Goal: Task Accomplishment & Management: Complete application form

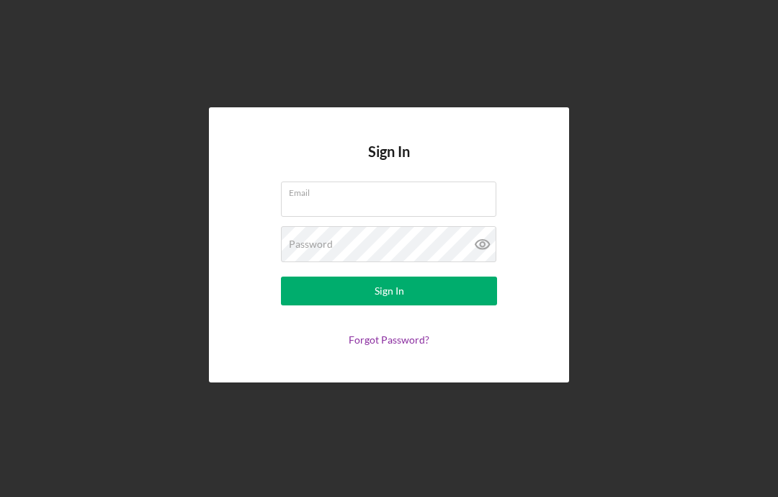
click at [370, 216] on input "Email" at bounding box center [388, 198] width 215 height 35
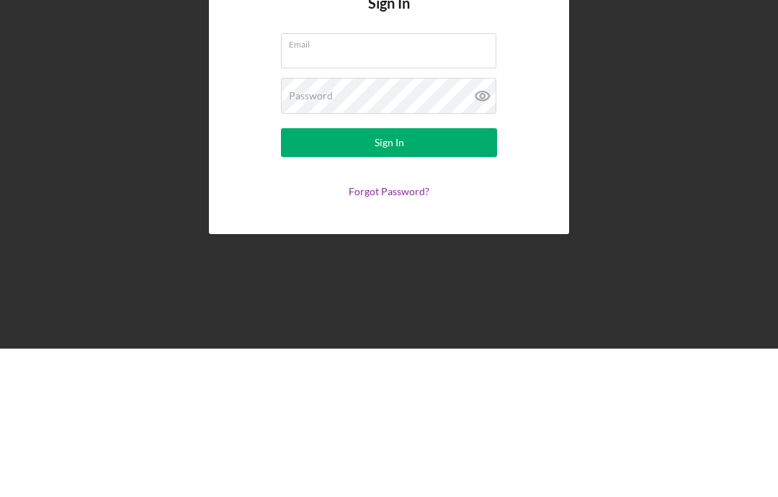
type input "[EMAIL_ADDRESS][DOMAIN_NAME]"
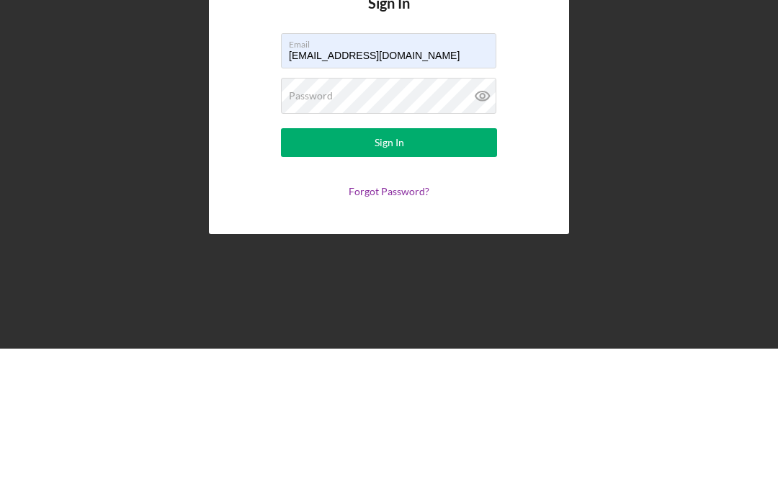
scroll to position [58, 0]
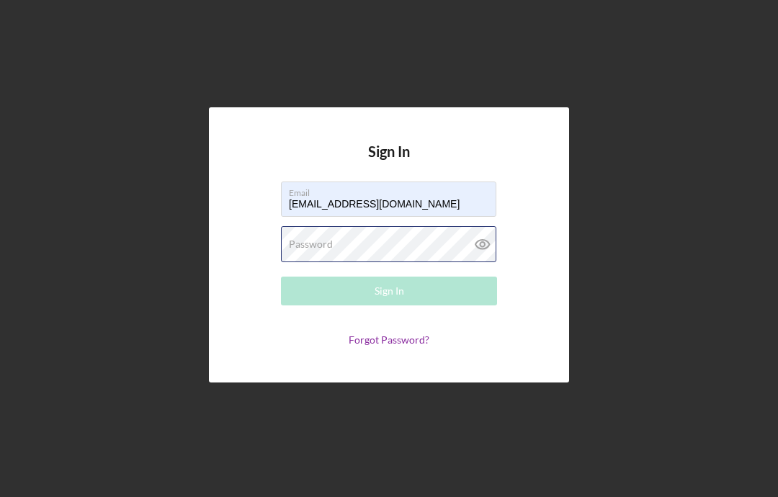
click at [387, 226] on div "Password Required" at bounding box center [389, 244] width 216 height 36
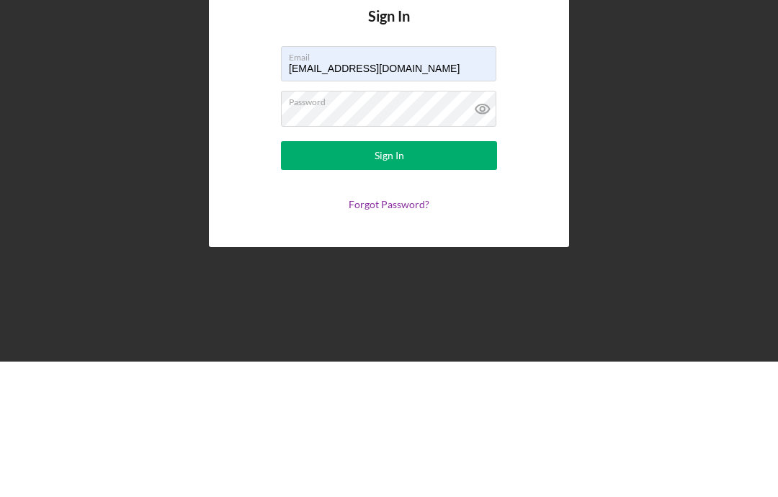
click at [435, 276] on button "Sign In" at bounding box center [389, 290] width 216 height 29
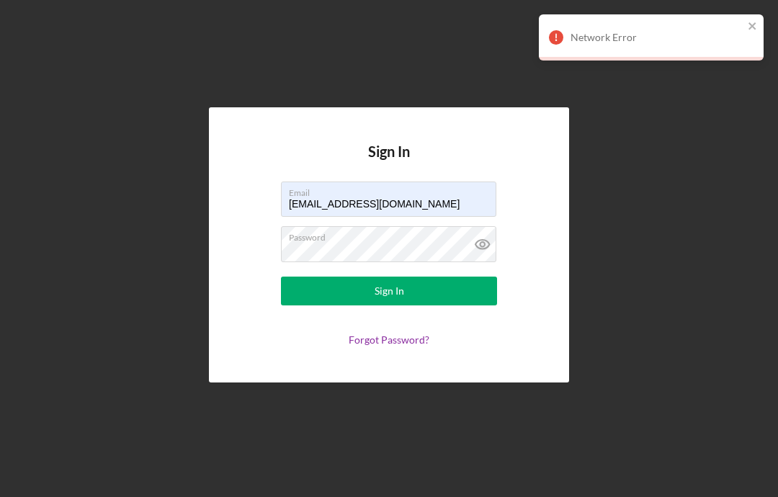
scroll to position [0, 0]
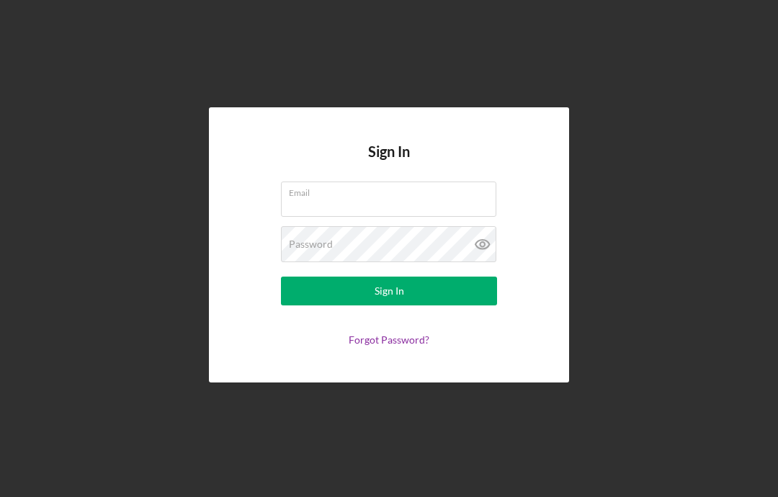
click at [366, 216] on input "Email" at bounding box center [388, 198] width 215 height 35
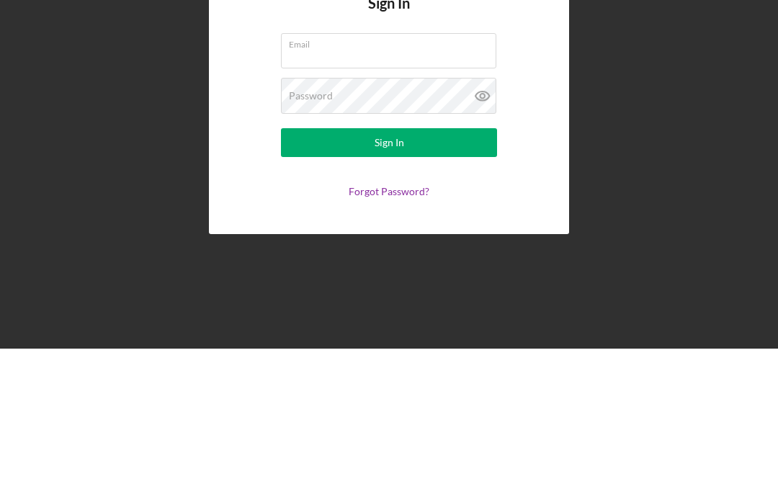
type input "[EMAIL_ADDRESS][DOMAIN_NAME]"
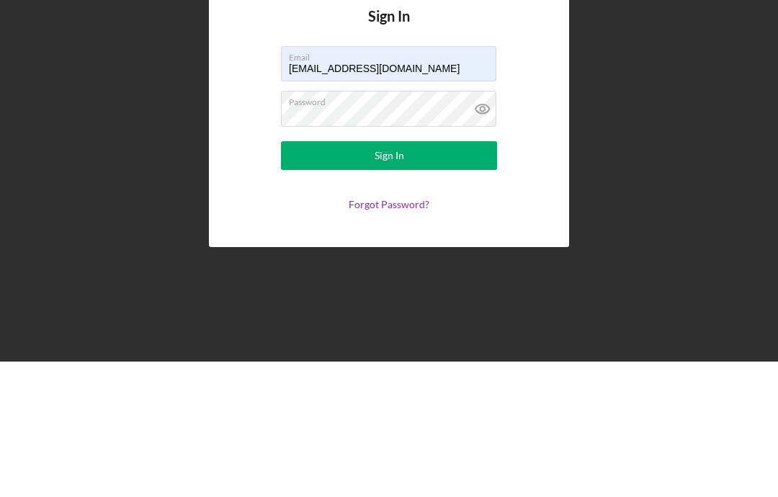
click at [438, 276] on button "Sign In" at bounding box center [389, 290] width 216 height 29
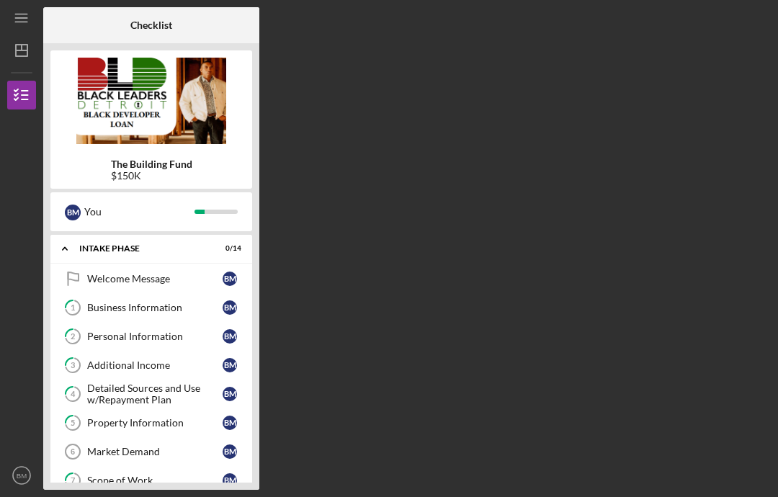
click at [155, 302] on div "Business Information" at bounding box center [154, 308] width 135 height 12
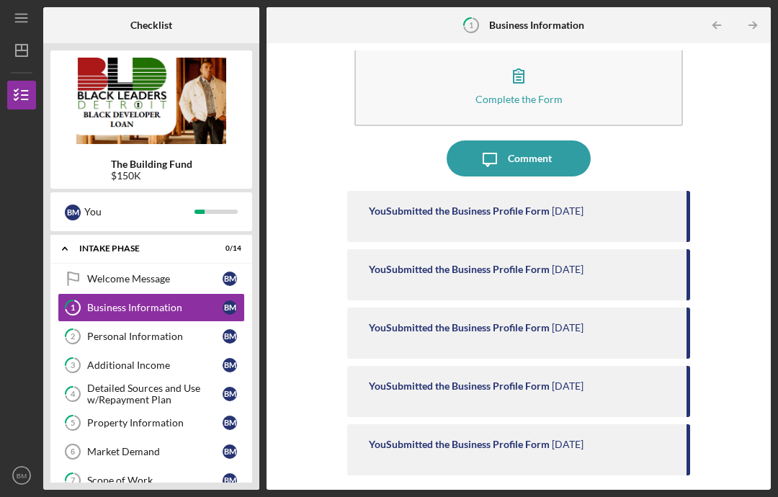
scroll to position [30, 0]
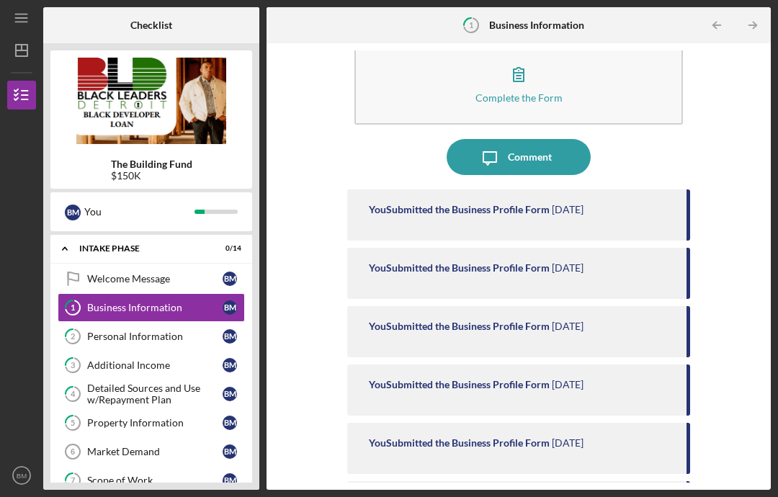
click at [139, 330] on div "Personal Information" at bounding box center [154, 336] width 135 height 12
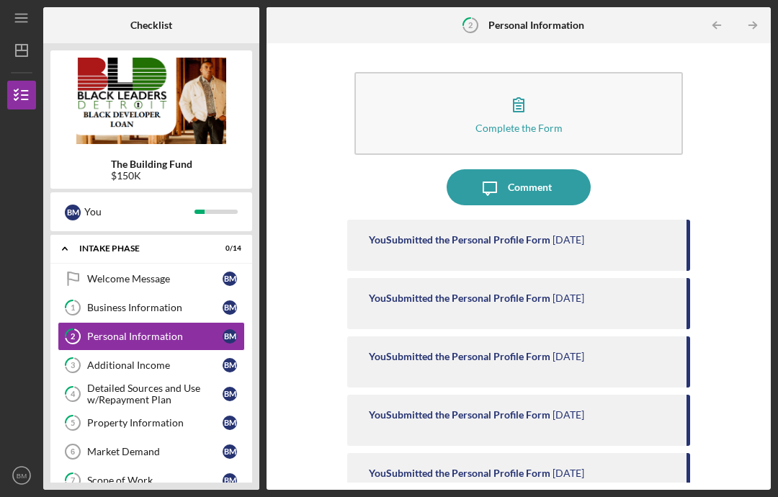
click at [140, 359] on div "Additional Income" at bounding box center [154, 365] width 135 height 12
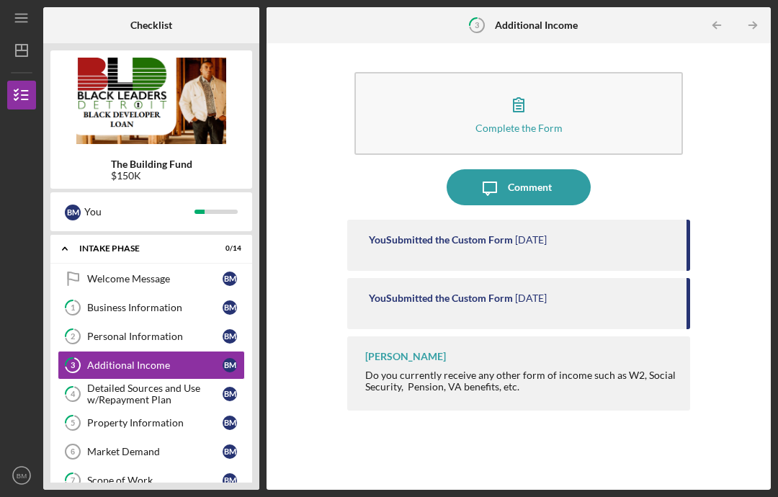
click at [149, 382] on div "Detailed Sources and Use w/Repayment Plan" at bounding box center [154, 393] width 135 height 23
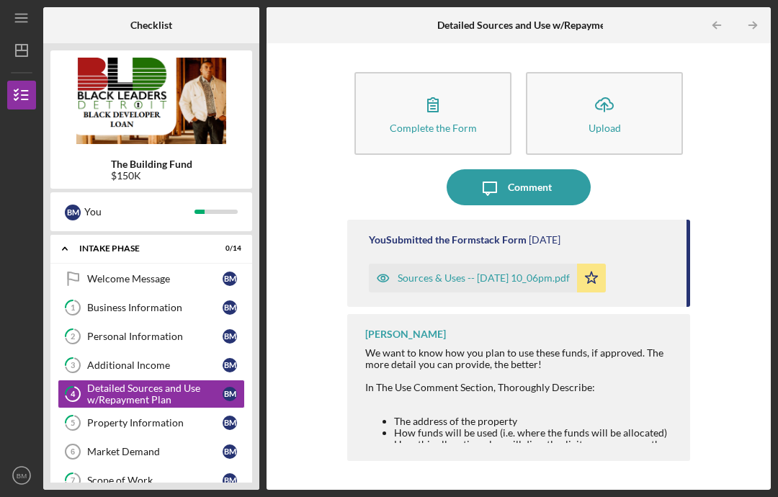
click at [484, 264] on div "Sources & Uses -- [DATE] 10_06pm.pdf" at bounding box center [473, 278] width 208 height 29
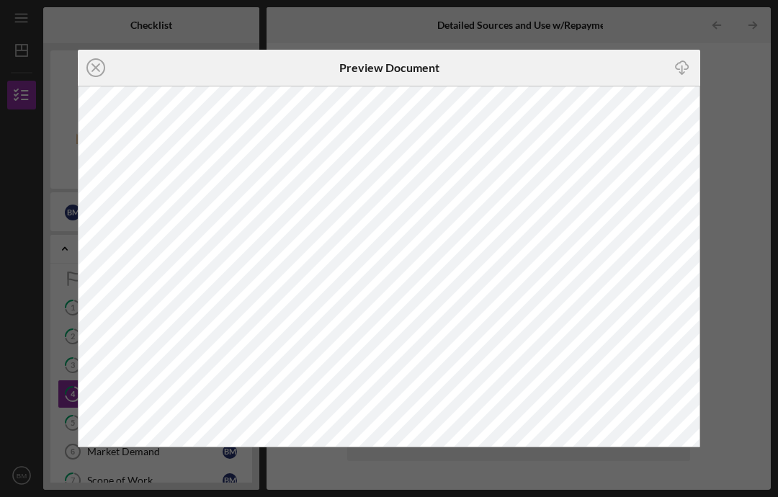
click at [96, 64] on icon "Icon/Close" at bounding box center [96, 68] width 36 height 36
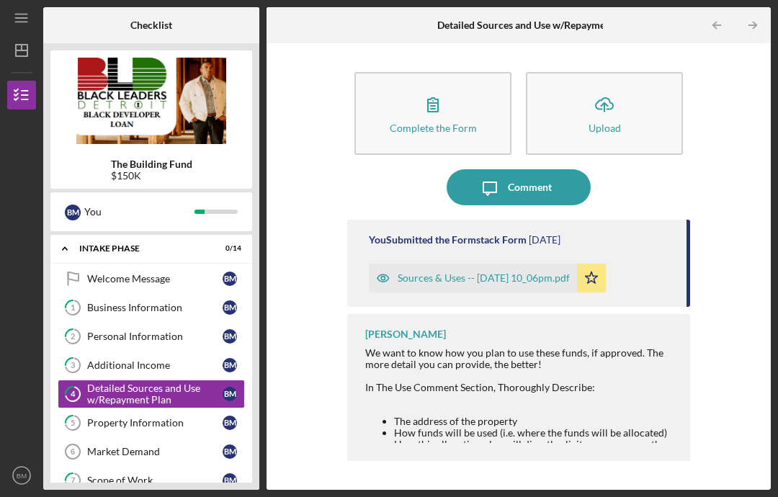
click at [168, 417] on div "Property Information" at bounding box center [154, 423] width 135 height 12
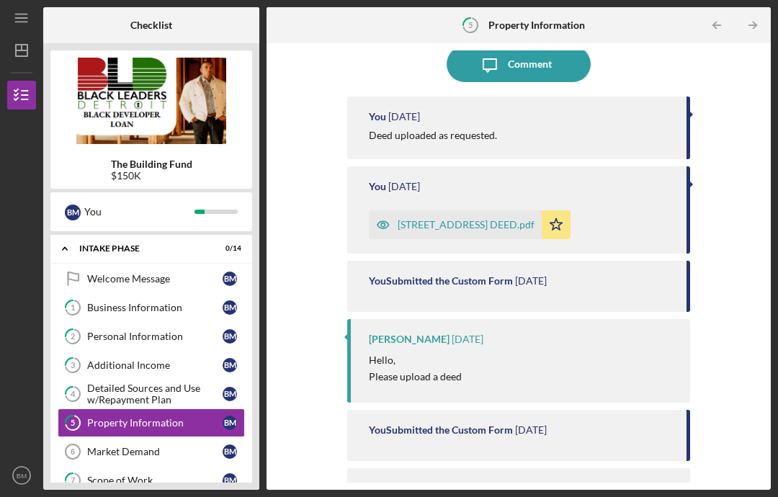
scroll to position [122, 0]
click at [136, 446] on div "Market Demand" at bounding box center [154, 452] width 135 height 12
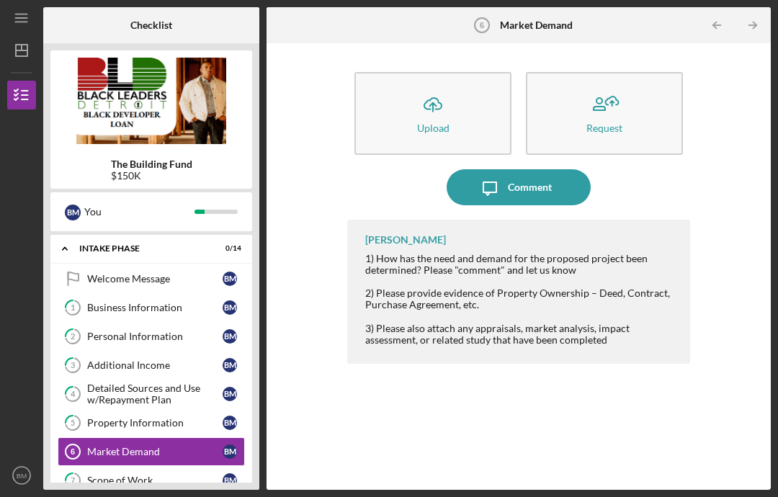
click at [145, 474] on div "Scope of Work" at bounding box center [154, 480] width 135 height 12
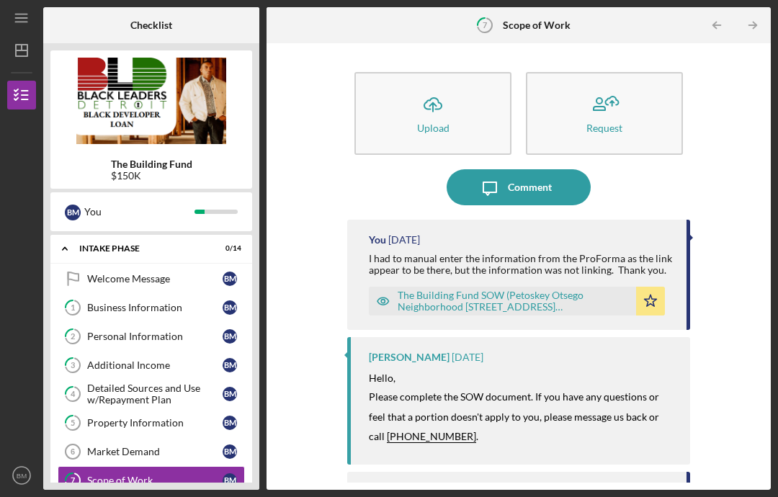
click at [535, 289] on div "The Building Fund SOW (Petoskey Otsego Neighborhood [STREET_ADDRESS][GEOGRAPHIC…" at bounding box center [512, 300] width 231 height 23
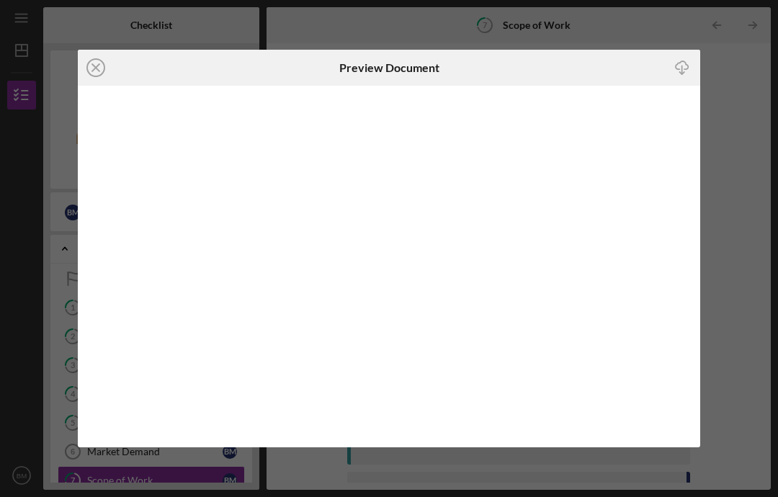
click at [95, 71] on icon "Icon/Close" at bounding box center [96, 68] width 36 height 36
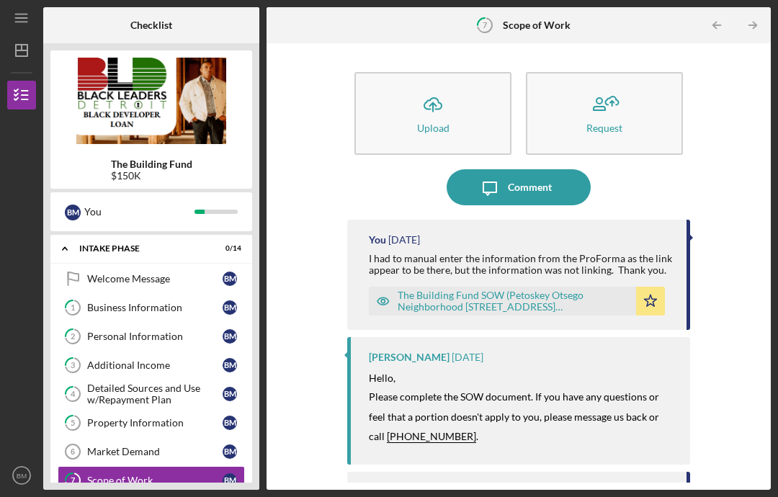
click at [142, 359] on div "Additional Income" at bounding box center [154, 365] width 135 height 12
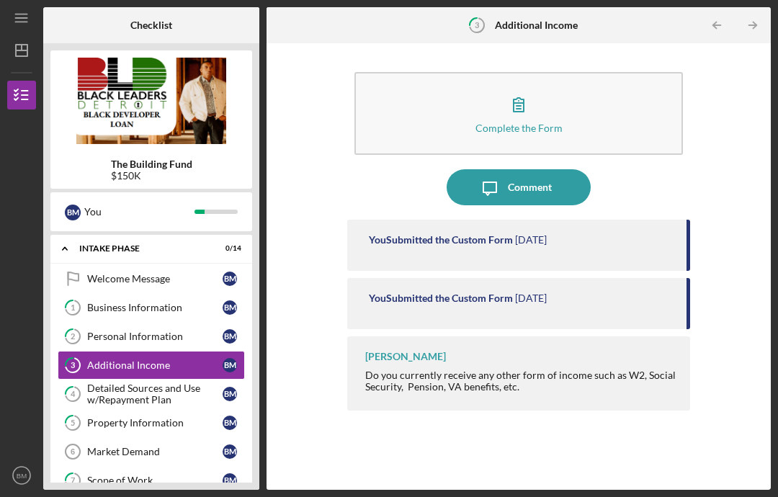
click at [150, 330] on div "Personal Information" at bounding box center [154, 336] width 135 height 12
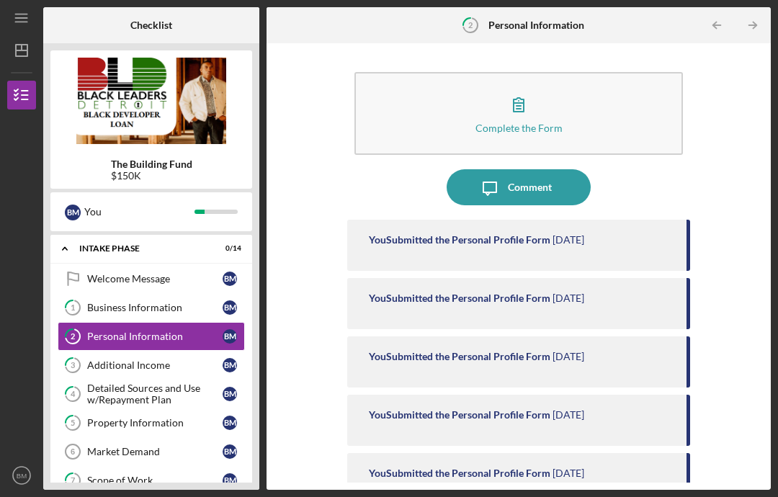
click at [159, 302] on div "Business Information" at bounding box center [154, 308] width 135 height 12
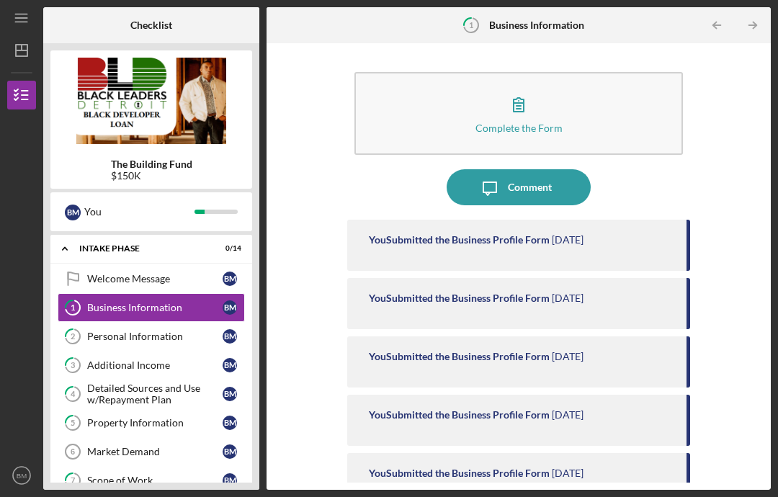
click at [161, 322] on link "2 Personal Information B M" at bounding box center [151, 336] width 187 height 29
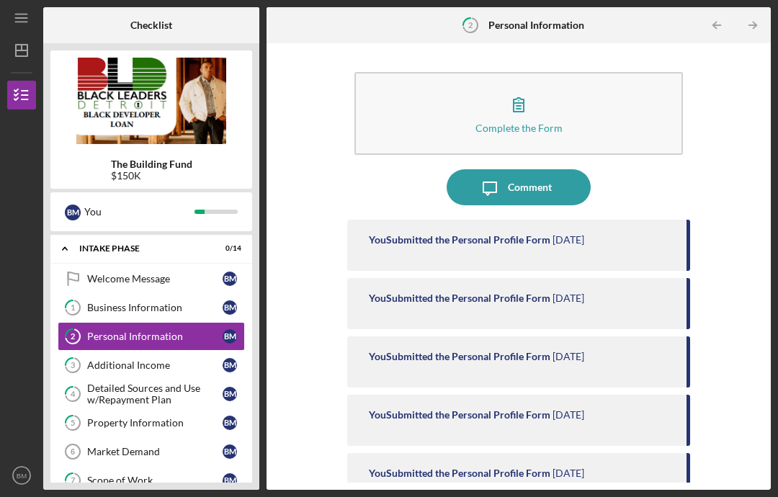
click at [153, 359] on div "Additional Income" at bounding box center [154, 365] width 135 height 12
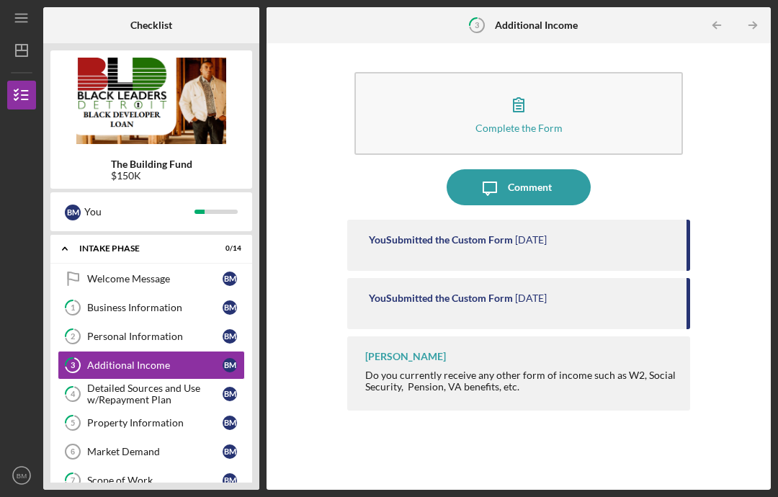
click at [167, 293] on link "1 Business Information B M" at bounding box center [151, 307] width 187 height 29
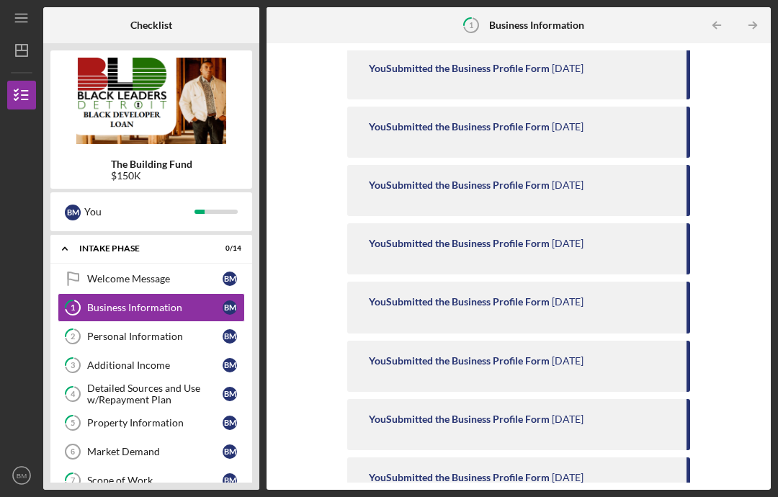
click at [753, 142] on div "Complete the Form Form Icon/Message Comment You Submitted the Business Profile …" at bounding box center [519, 266] width 490 height 432
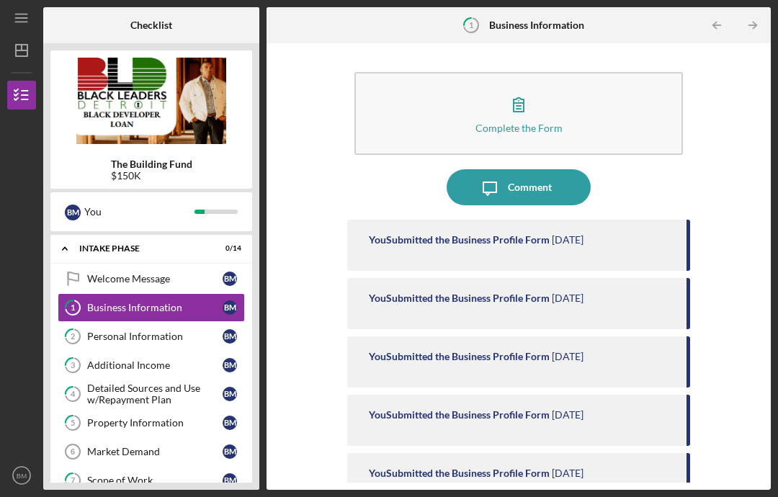
click at [155, 330] on div "Personal Information" at bounding box center [154, 336] width 135 height 12
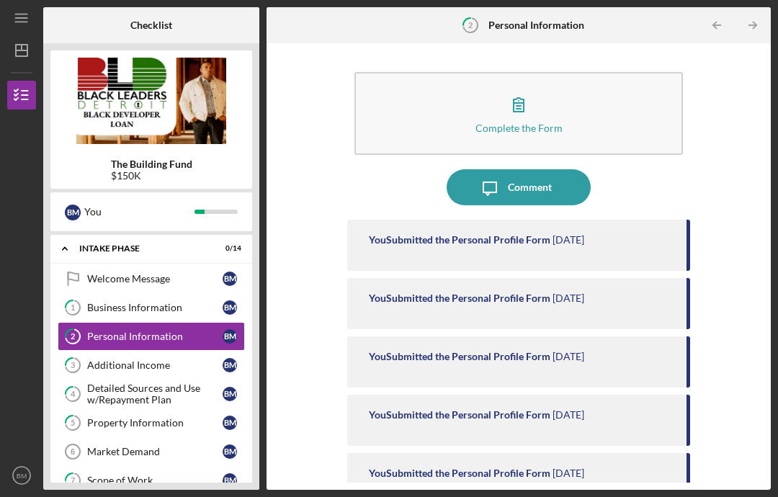
click at [149, 359] on div "Additional Income" at bounding box center [154, 365] width 135 height 12
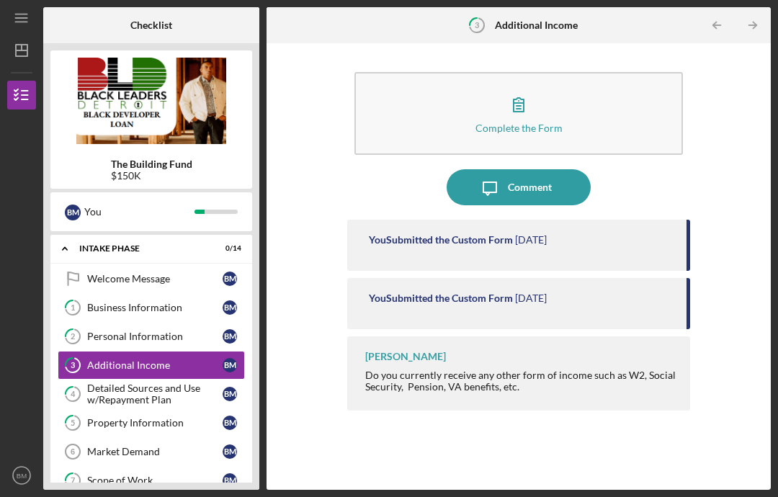
click at [151, 382] on div "Detailed Sources and Use w/Repayment Plan" at bounding box center [154, 393] width 135 height 23
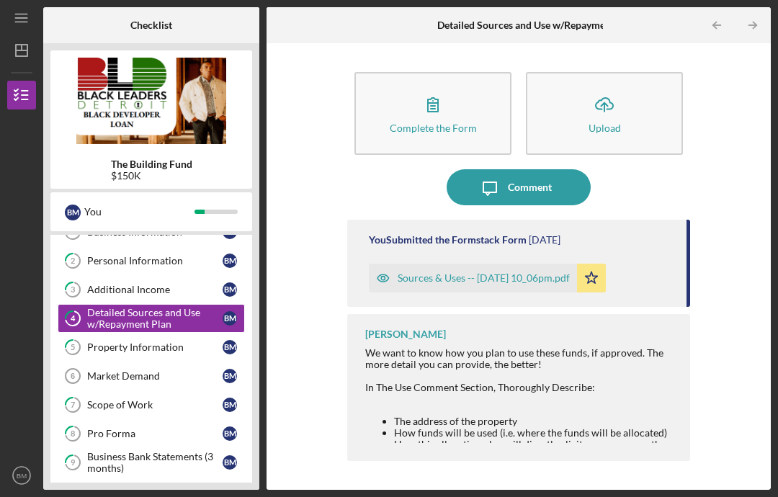
scroll to position [76, 0]
click at [532, 264] on div "Sources & Uses -- [DATE] 10_06pm.pdf" at bounding box center [473, 278] width 208 height 29
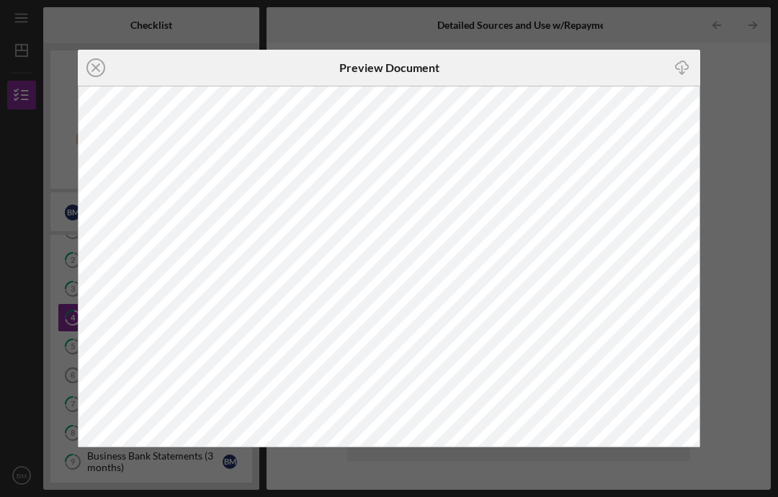
click at [104, 74] on icon "Icon/Close" at bounding box center [96, 68] width 36 height 36
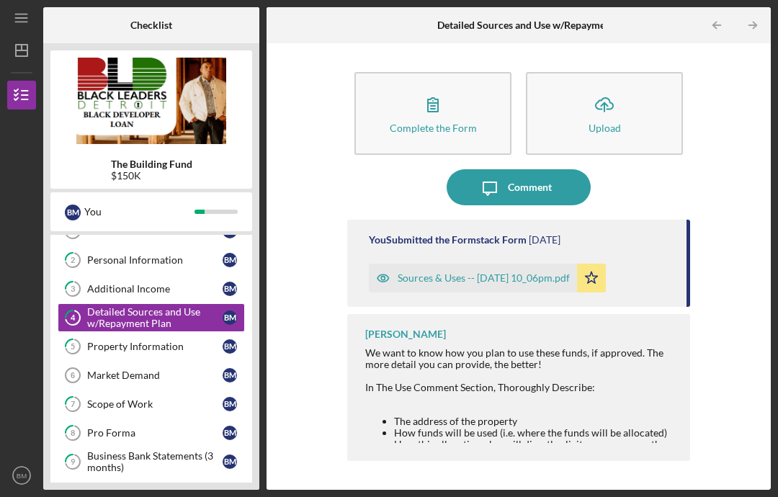
click at [133, 332] on link "5 Property Information B M" at bounding box center [151, 346] width 187 height 29
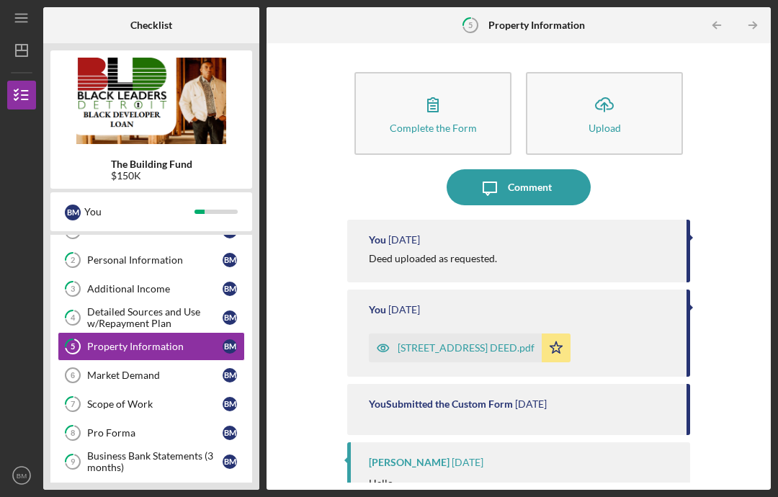
click at [128, 369] on div "Market Demand" at bounding box center [154, 375] width 135 height 12
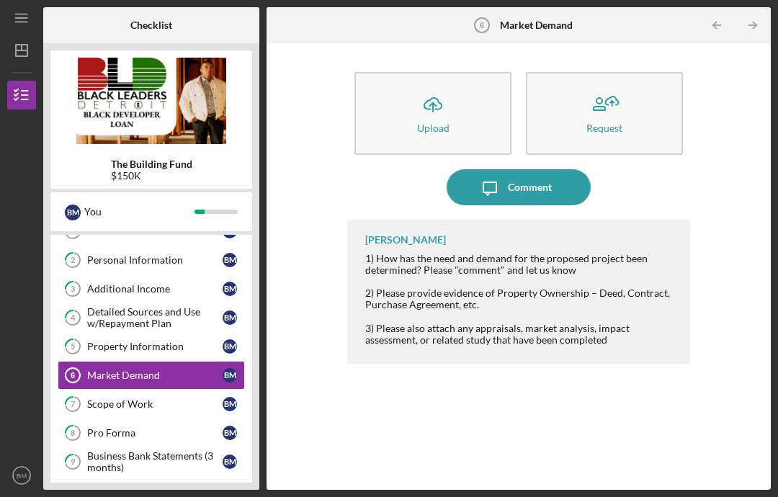
click at [123, 398] on div "Scope of Work" at bounding box center [154, 404] width 135 height 12
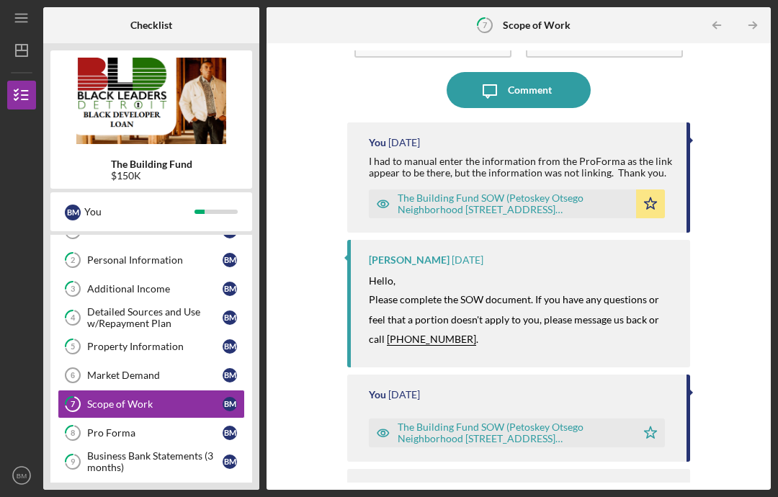
scroll to position [96, 0]
click at [544, 193] on div "The Building Fund SOW (Petoskey Otsego Neighborhood [STREET_ADDRESS][GEOGRAPHIC…" at bounding box center [512, 204] width 231 height 23
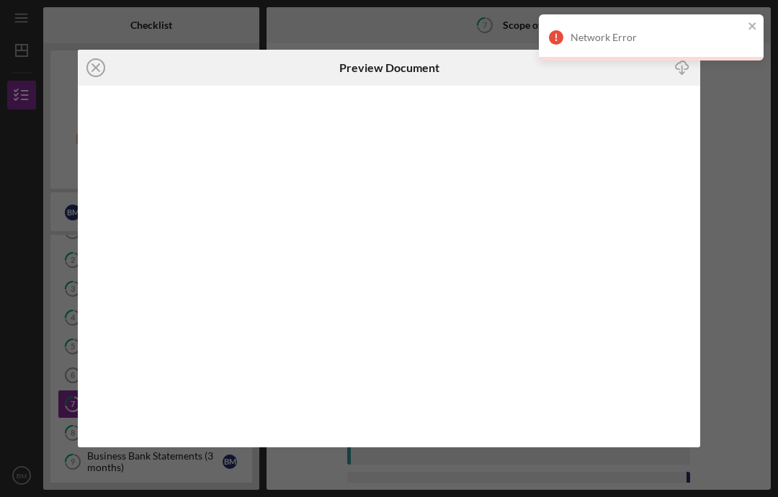
click at [756, 23] on icon "close" at bounding box center [752, 26] width 10 height 12
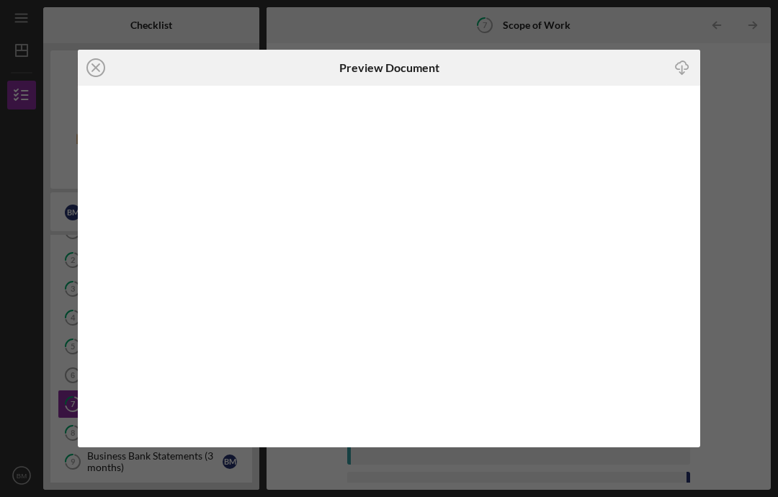
click at [90, 63] on icon "Icon/Close" at bounding box center [96, 68] width 36 height 36
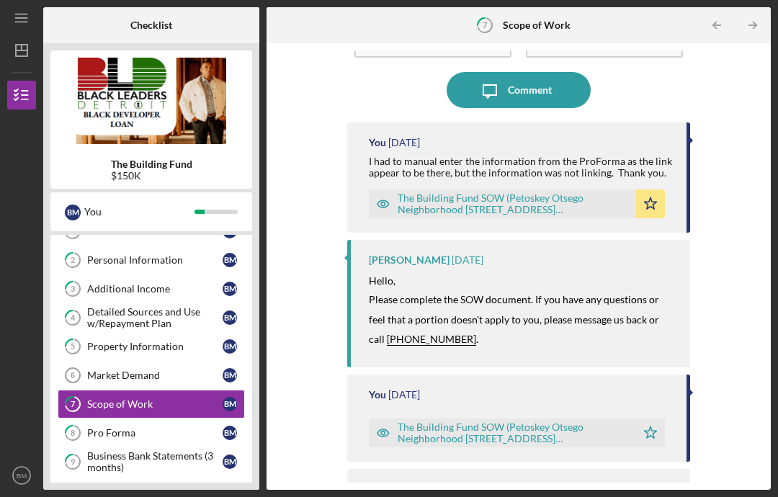
scroll to position [96, 0]
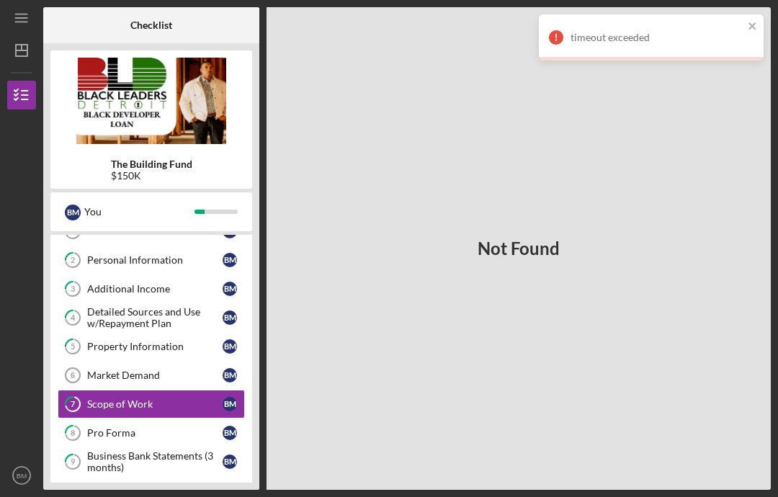
click at [756, 25] on icon "close" at bounding box center [752, 26] width 10 height 12
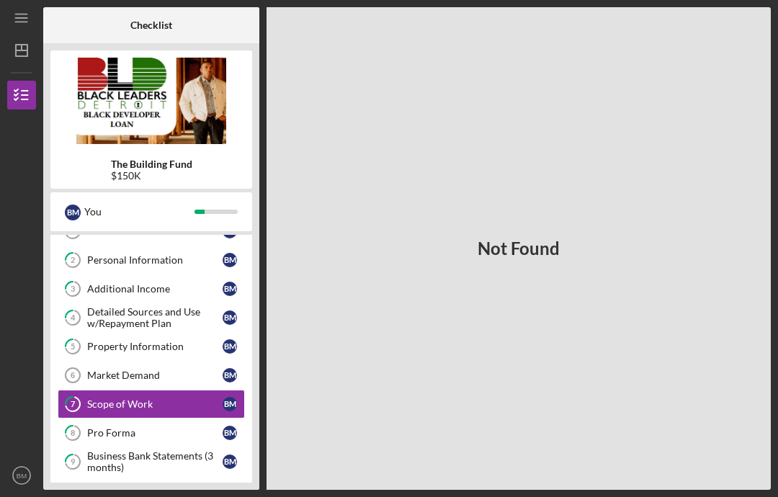
click at [174, 398] on div "Scope of Work" at bounding box center [154, 404] width 135 height 12
click at [128, 418] on link "8 Pro Forma B M" at bounding box center [151, 432] width 187 height 29
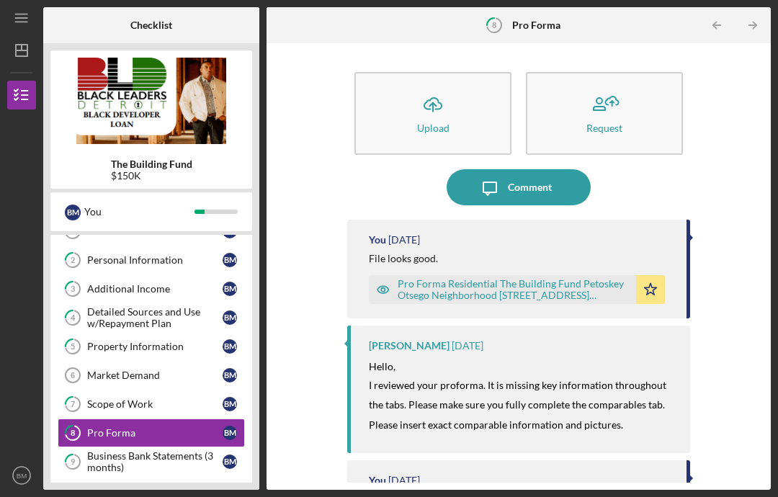
click at [154, 398] on div "Scope of Work" at bounding box center [154, 404] width 135 height 12
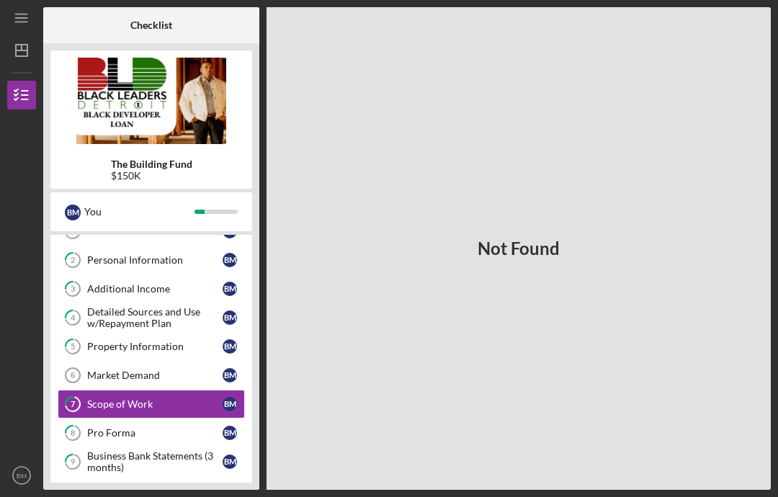
click at [142, 427] on div "Pro Forma" at bounding box center [154, 433] width 135 height 12
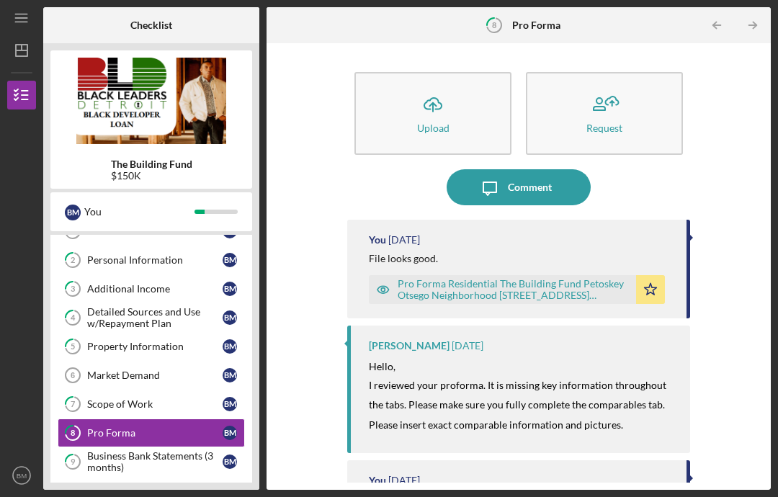
scroll to position [-1, 0]
click at [539, 278] on div "Pro Forma Residential The Building Fund Petoskey Otsego Neighborhood [STREET_AD…" at bounding box center [512, 289] width 231 height 23
